Goal: Navigation & Orientation: Find specific page/section

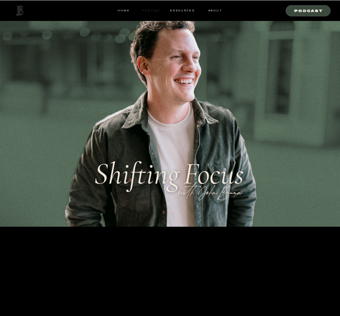
click at [152, 10] on nav "Podcast" at bounding box center [152, 10] width 22 height 5
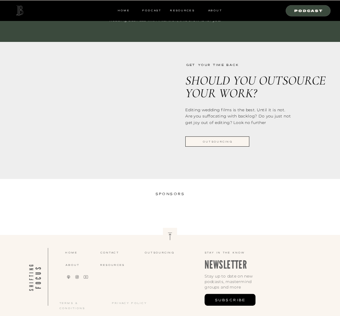
scroll to position [450, 0]
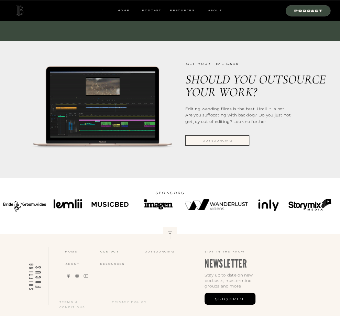
click at [110, 251] on nav "CONTACT" at bounding box center [117, 252] width 35 height 6
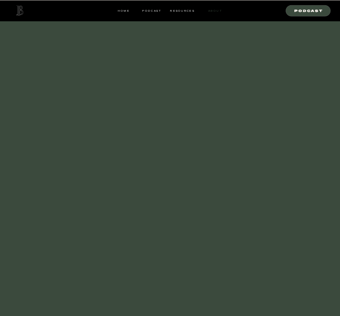
click at [215, 10] on nav "ABOUT" at bounding box center [215, 10] width 14 height 5
